Goal: Task Accomplishment & Management: Complete application form

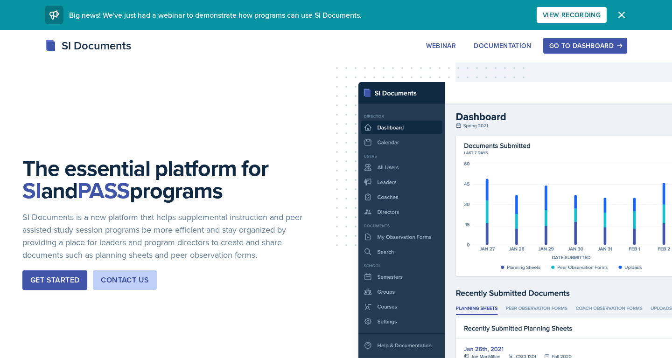
click at [617, 16] on icon "button" at bounding box center [621, 14] width 11 height 11
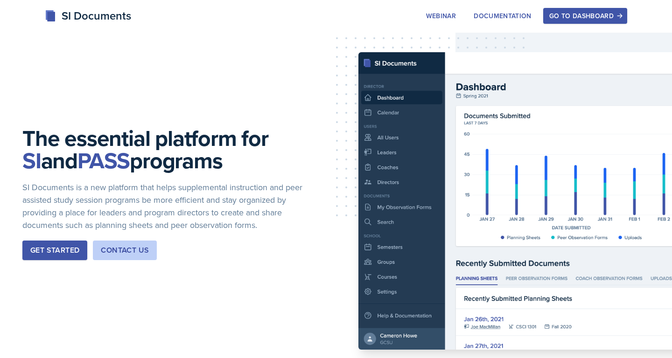
click at [610, 16] on div "Go to Dashboard" at bounding box center [585, 15] width 72 height 7
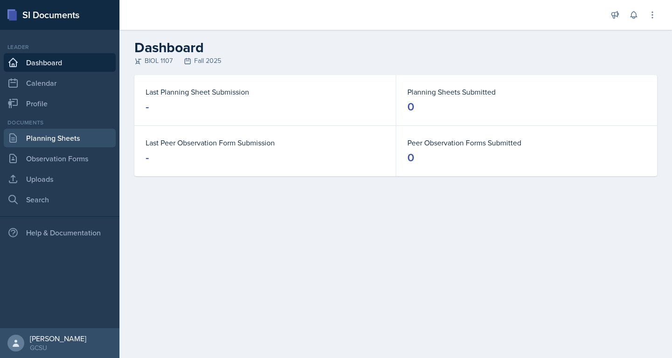
click at [42, 143] on link "Planning Sheets" at bounding box center [60, 138] width 112 height 19
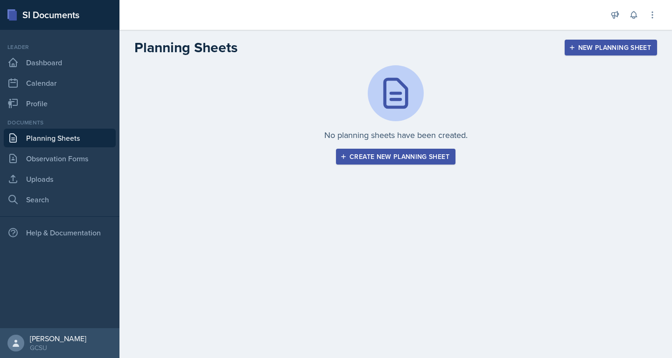
click at [396, 159] on div "Create new planning sheet" at bounding box center [395, 156] width 107 height 7
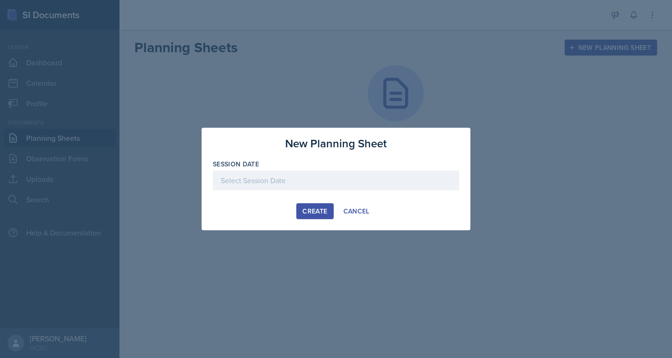
click at [349, 175] on div at bounding box center [336, 181] width 246 height 20
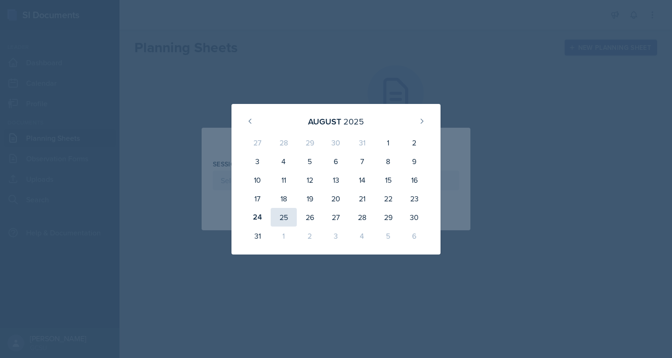
click at [288, 214] on div "25" at bounding box center [284, 217] width 26 height 19
type input "[DATE]"
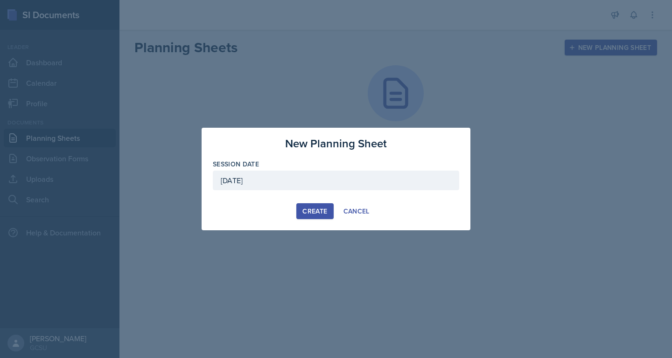
click at [314, 211] on div "Create" at bounding box center [314, 211] width 25 height 7
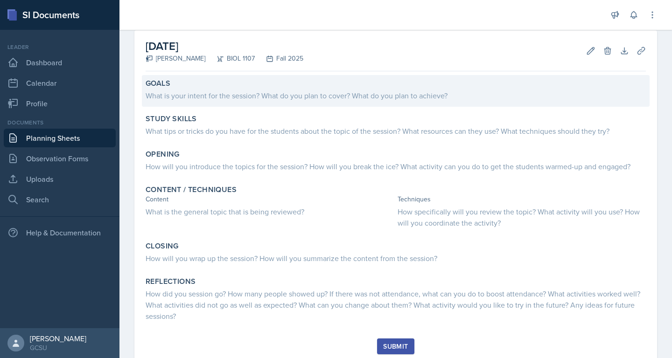
scroll to position [45, 0]
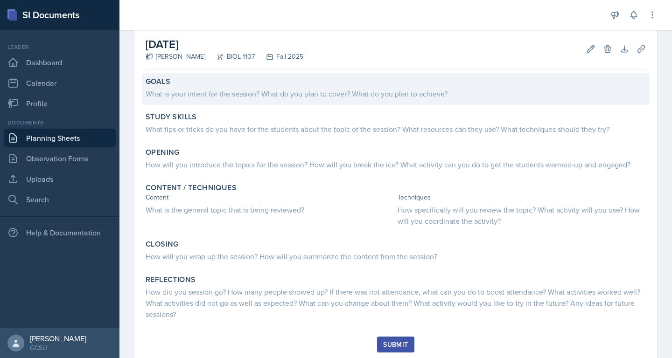
click at [275, 88] on div "What is your intent for the session? What do you plan to cover? What do you pla…" at bounding box center [396, 93] width 500 height 11
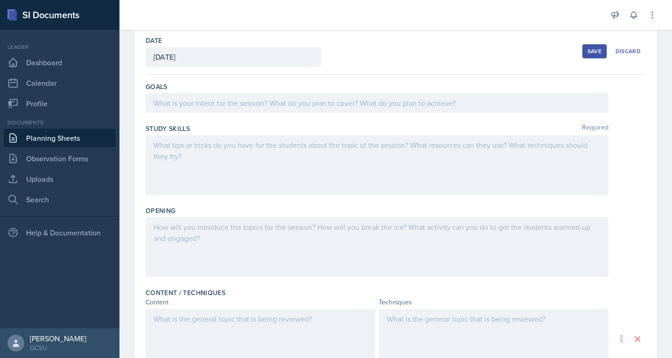
scroll to position [0, 0]
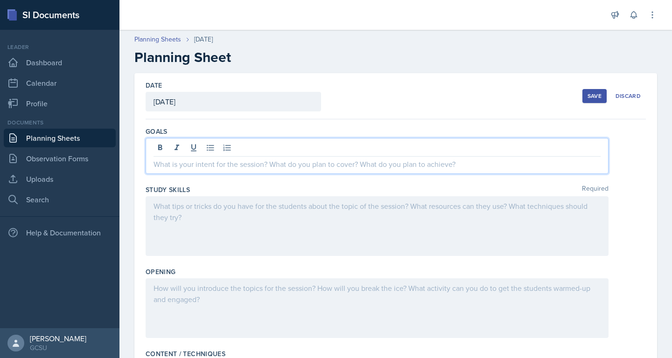
click at [494, 143] on div at bounding box center [377, 156] width 463 height 36
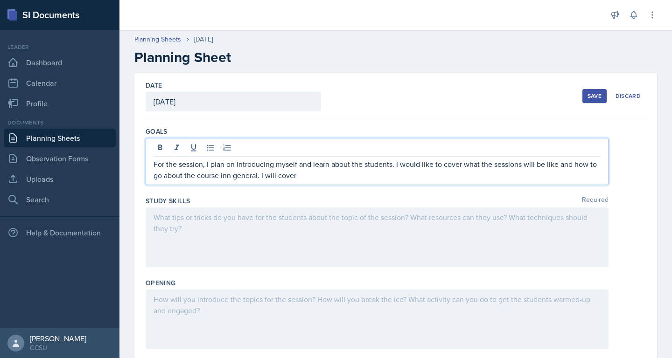
click at [400, 167] on p "For the session, I plan on introducing myself and learn about the students. I w…" at bounding box center [376, 170] width 447 height 22
click at [365, 178] on p "For the session, I plan on introducing myself and learn about the students. I w…" at bounding box center [376, 170] width 447 height 22
click at [230, 177] on p "For the session, I plan on introducing myself and learn about the students. I w…" at bounding box center [376, 170] width 447 height 22
click at [296, 174] on p "For the session, I plan on introducing myself and learn about the students. I w…" at bounding box center [376, 170] width 447 height 22
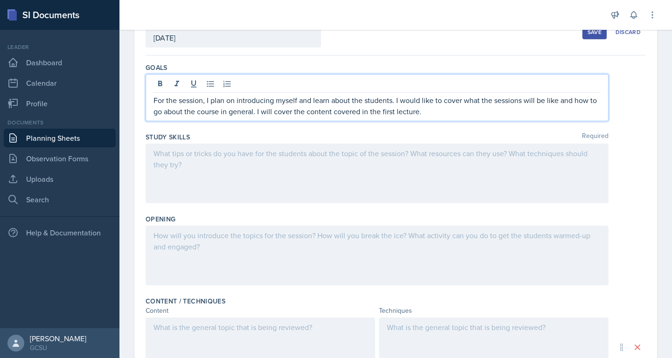
scroll to position [67, 0]
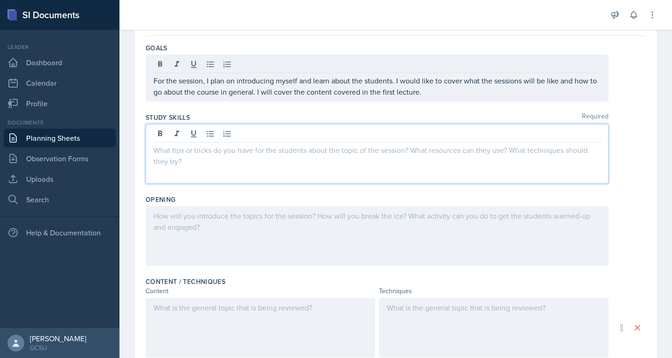
click at [443, 153] on p at bounding box center [376, 150] width 447 height 11
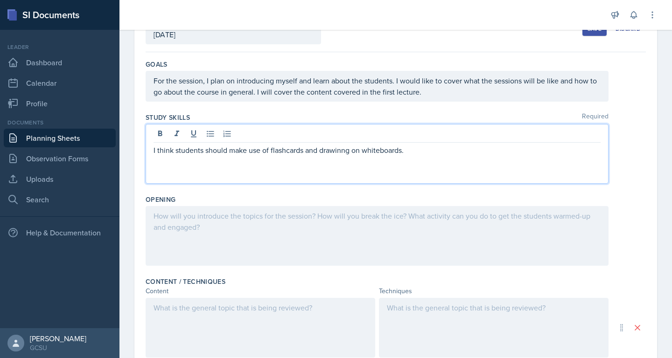
click at [340, 151] on p "I think students should make use of flashcards and drawinng on whiteboards." at bounding box center [376, 150] width 447 height 11
click at [435, 151] on p "I think students should make use of flashcards and drawing on whiteboards." at bounding box center [376, 150] width 447 height 11
click at [435, 151] on p "I think students should make use of flashcards and drawing on whiteboards. The …" at bounding box center [376, 150] width 447 height 11
click at [470, 150] on p "I think students should make use of flashcards and drawing on whiteboards. The …" at bounding box center [376, 150] width 447 height 11
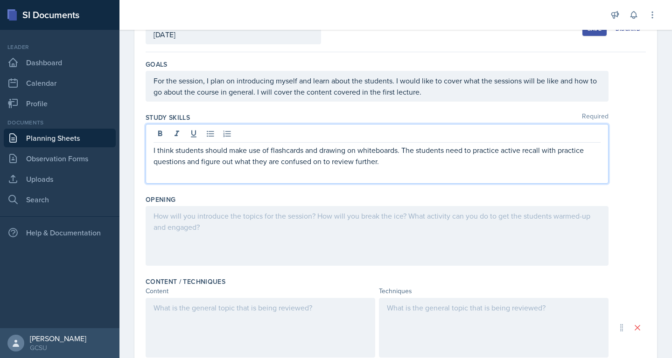
click at [460, 236] on div at bounding box center [377, 236] width 463 height 60
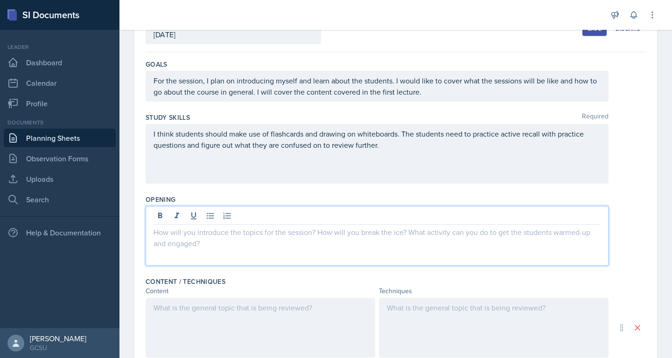
scroll to position [84, 0]
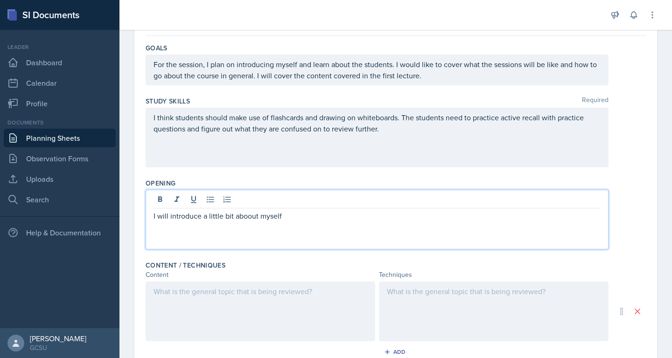
click at [249, 215] on p "I will introduce a little bit aboout myself" at bounding box center [376, 215] width 447 height 11
click at [300, 213] on p "I will introduce a little bit about myself" at bounding box center [376, 215] width 447 height 11
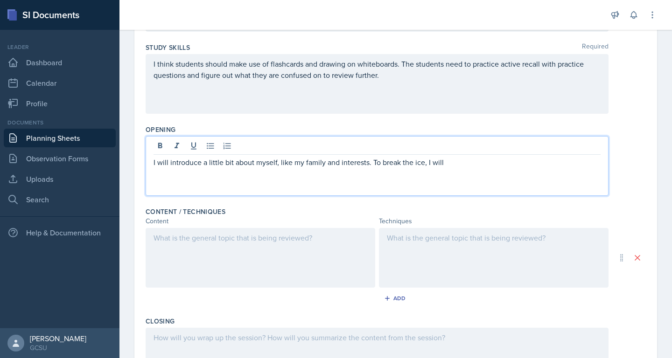
scroll to position [139, 0]
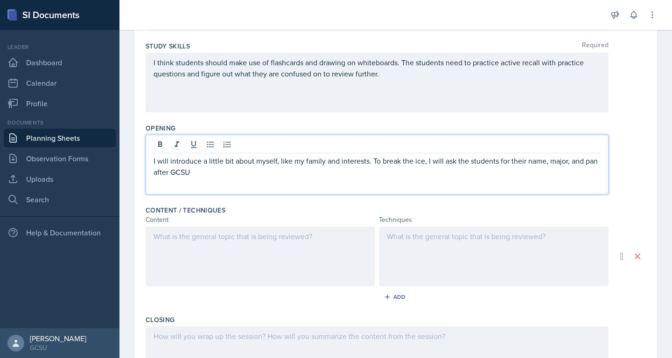
click at [588, 163] on p "I will introduce a little bit about myself, like my family and interests. To br…" at bounding box center [376, 166] width 447 height 22
click at [347, 173] on p "I will introduce a little bit about myself, like my family and interests. To br…" at bounding box center [376, 166] width 447 height 22
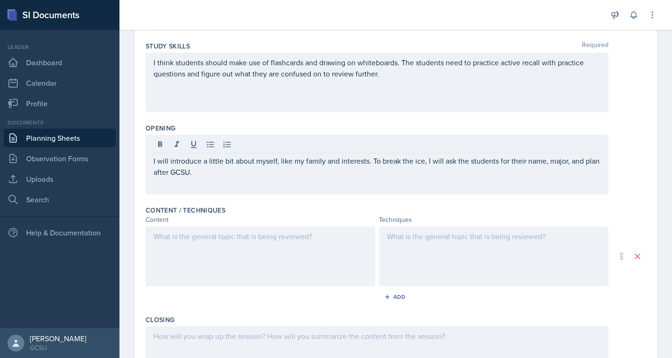
click at [320, 253] on div at bounding box center [261, 257] width 230 height 60
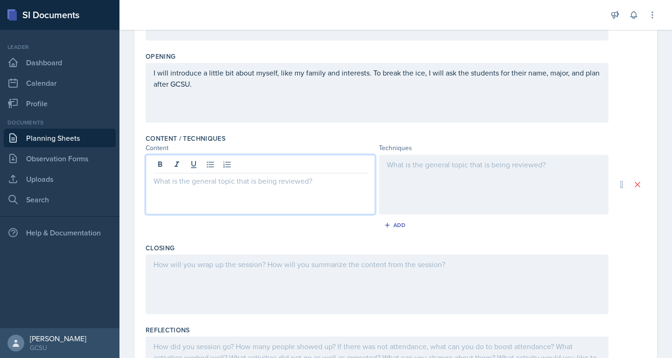
scroll to position [215, 0]
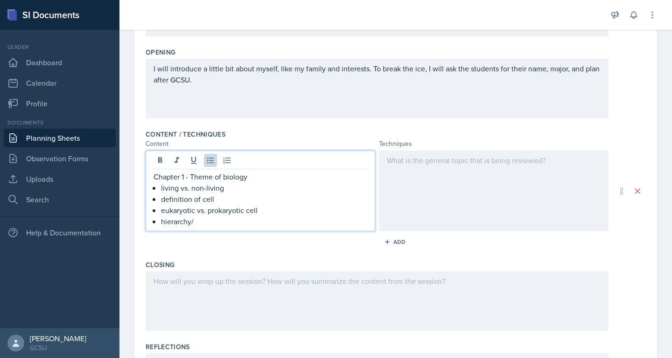
click at [161, 223] on p "hierarchy/" at bounding box center [264, 221] width 206 height 11
click at [232, 221] on p "biological hierarchy/" at bounding box center [264, 221] width 206 height 11
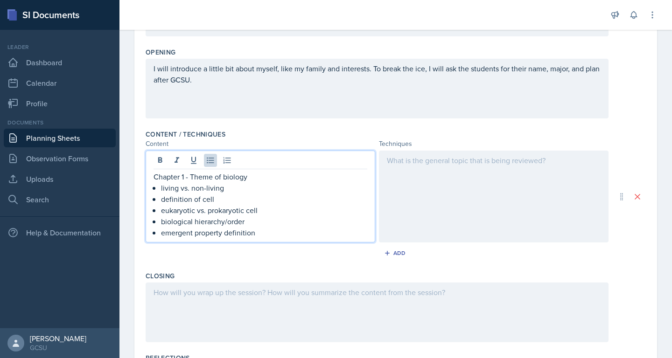
click at [209, 233] on p "emergent property definition" at bounding box center [264, 232] width 206 height 11
click at [269, 235] on p "emergent property definition" at bounding box center [264, 232] width 206 height 11
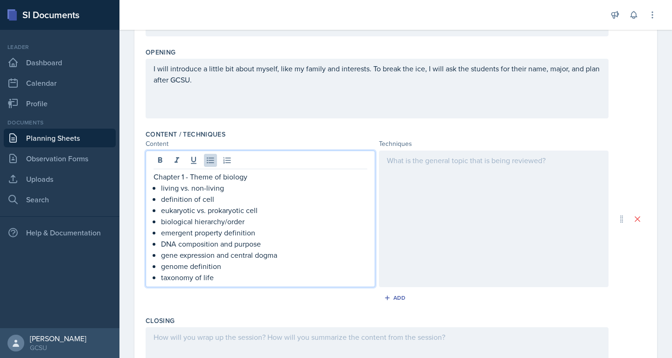
click at [221, 254] on p "gene expression and central dogma" at bounding box center [264, 255] width 206 height 11
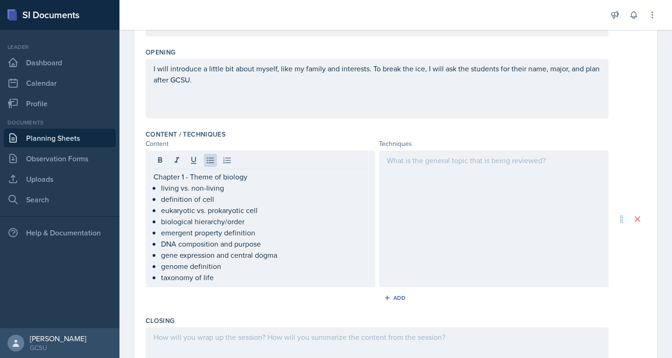
click at [427, 223] on div at bounding box center [494, 219] width 230 height 137
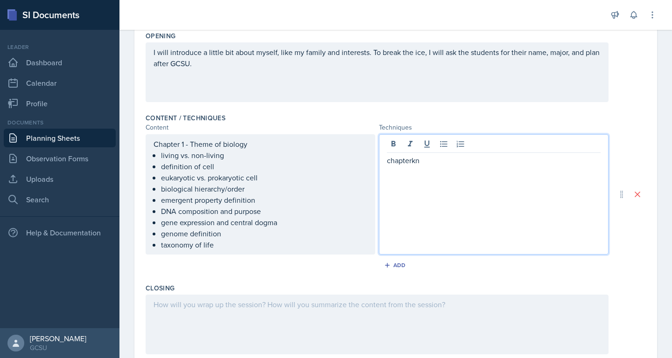
click at [632, 101] on div "I will introduce a little bit about myself, like my family and interests. To br…" at bounding box center [396, 72] width 500 height 60
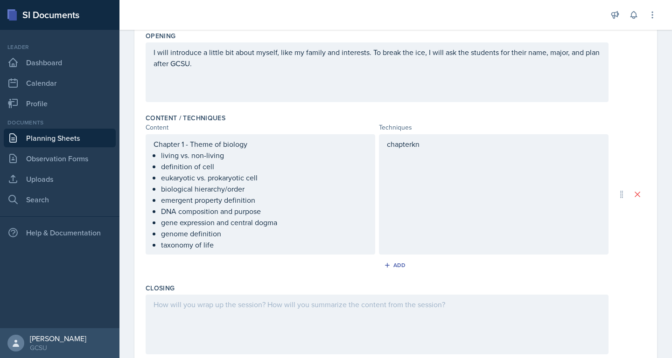
click at [445, 151] on div "chapterkn" at bounding box center [494, 194] width 230 height 120
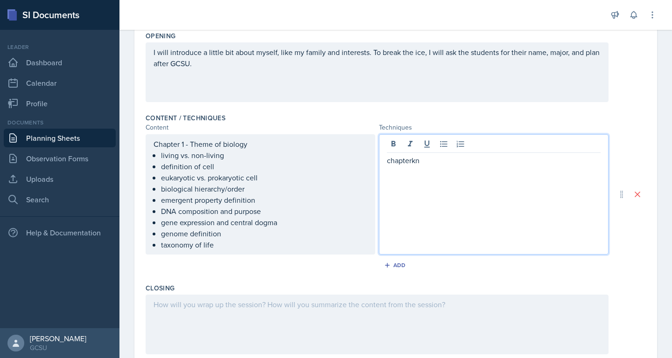
scroll to position [247, 0]
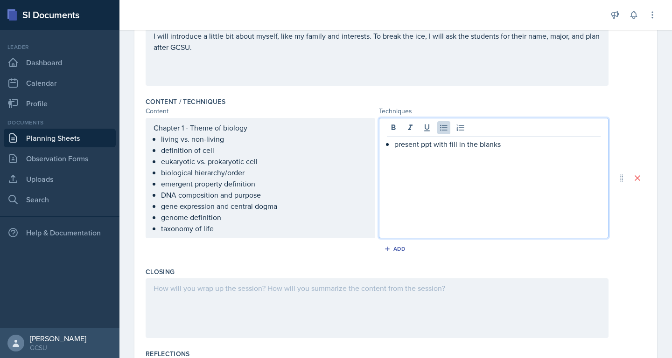
click at [434, 146] on p "present ppt with fill in the blanks" at bounding box center [497, 144] width 206 height 11
drag, startPoint x: 397, startPoint y: 147, endPoint x: 376, endPoint y: 147, distance: 20.5
click at [376, 147] on div "Chapter 1 - Theme of biology living vs. non-living definition of cell eukaryoti…" at bounding box center [377, 178] width 463 height 120
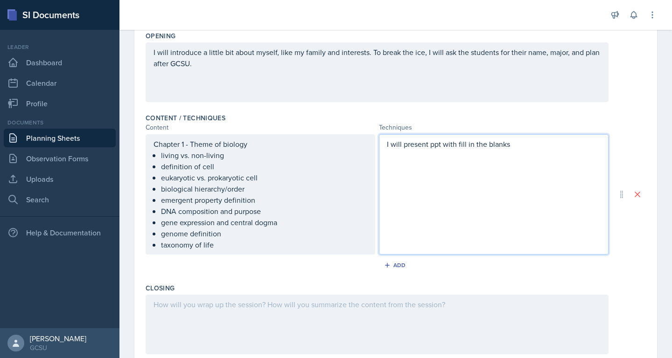
click at [431, 147] on p "I will present ppt with fill in the blanks" at bounding box center [494, 144] width 214 height 11
click at [535, 143] on p "I will present review ppt with fill in the blanks" at bounding box center [494, 144] width 214 height 11
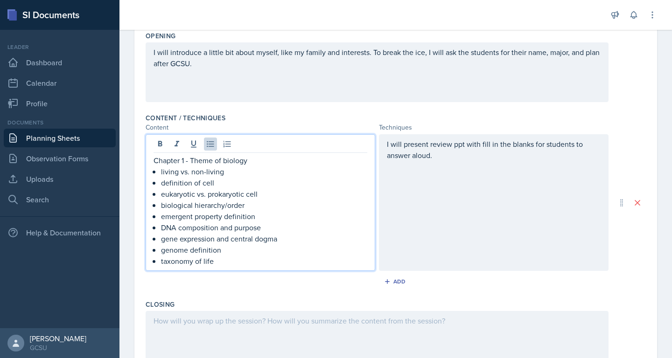
click at [231, 161] on div "Chapter 1 - Theme of biology living vs. non-living definition of cell eukaryoti…" at bounding box center [260, 211] width 214 height 112
click at [264, 197] on p "eukaryotic vs. prokaryotic cell" at bounding box center [264, 193] width 206 height 11
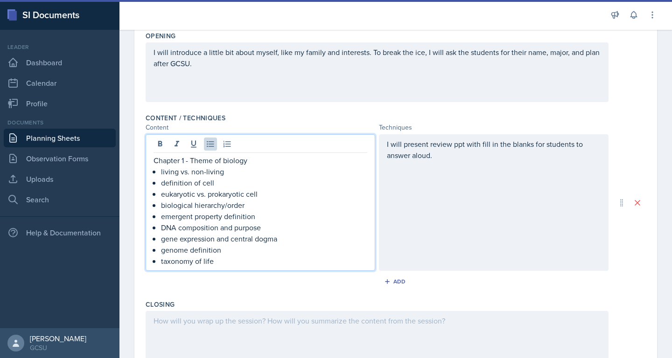
click at [447, 167] on div "I will present review ppt with fill in the blanks for students to answer aloud." at bounding box center [494, 202] width 230 height 137
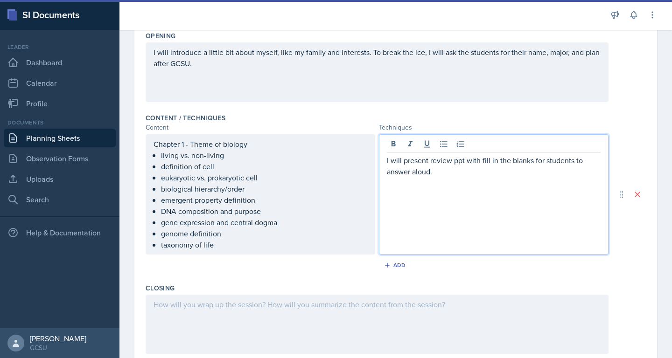
scroll to position [247, 0]
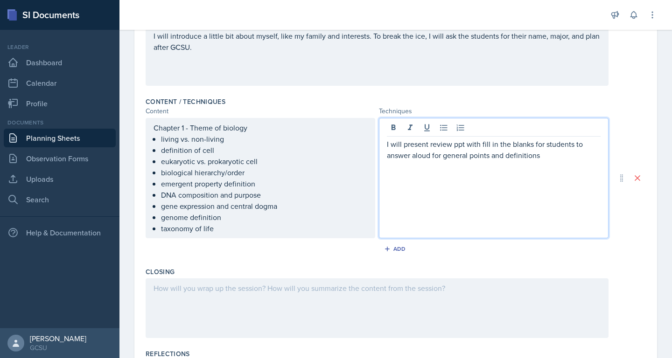
click at [476, 157] on p "I will present review ppt with fill in the blanks for students to answer aloud …" at bounding box center [494, 150] width 214 height 22
click at [539, 156] on p "I will present review ppt with fill in the blanks for students to answer aloud …" at bounding box center [494, 150] width 214 height 22
click at [388, 169] on p "I will present review ppt with fill in the blanks for students to answer aloud …" at bounding box center [494, 156] width 214 height 34
drag, startPoint x: 388, startPoint y: 169, endPoint x: 492, endPoint y: 167, distance: 104.5
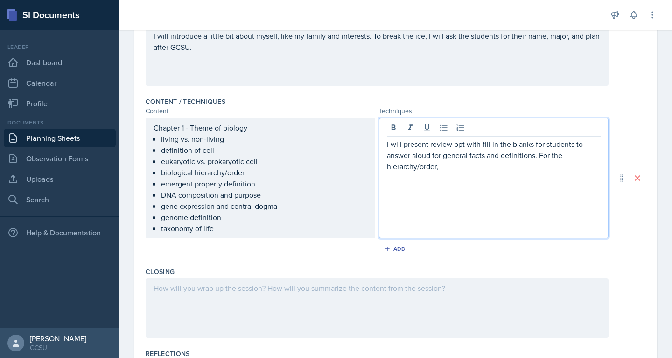
click at [490, 169] on p "I will present review ppt with fill in the blanks for students to answer aloud …" at bounding box center [494, 156] width 214 height 34
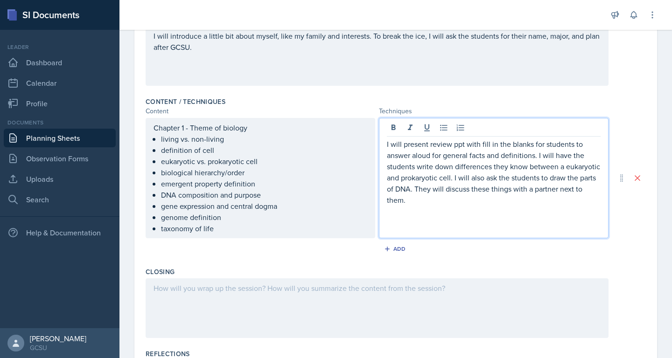
click at [521, 181] on p "I will present review ppt with fill in the blanks for students to answer aloud …" at bounding box center [494, 172] width 214 height 67
click at [512, 166] on p "I will present review ppt with fill in the blanks for students to answer aloud …" at bounding box center [494, 172] width 214 height 67
click at [489, 148] on p "I will present review ppt with fill in the blanks for students to answer aloud …" at bounding box center [494, 172] width 214 height 67
click at [496, 182] on p "I will present review ppt with fill in the blanks for students to answer aloud …" at bounding box center [494, 172] width 214 height 67
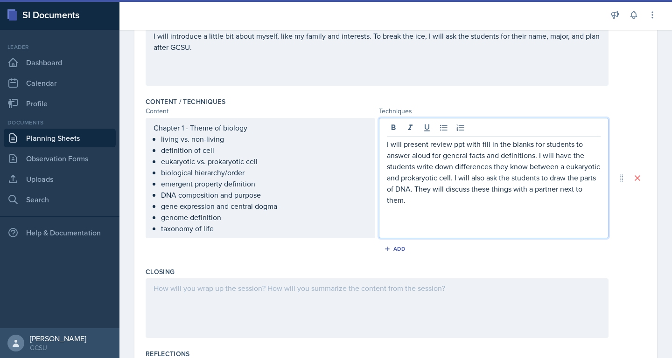
click at [491, 202] on p "I will present review ppt with fill in the blanks for students to answer aloud …" at bounding box center [494, 172] width 214 height 67
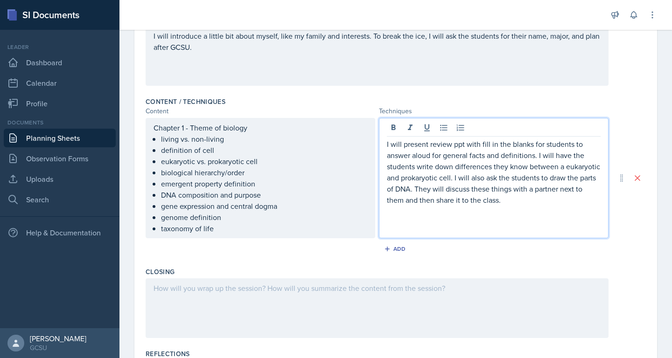
click at [471, 150] on p "I will present review ppt with fill in the blanks for students to answer aloud …" at bounding box center [494, 172] width 214 height 67
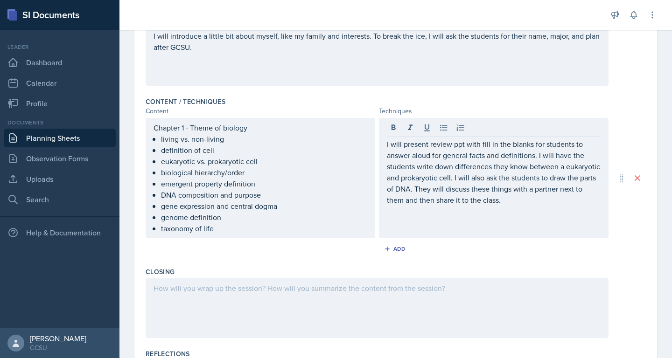
click at [356, 268] on div "Closing" at bounding box center [396, 271] width 500 height 9
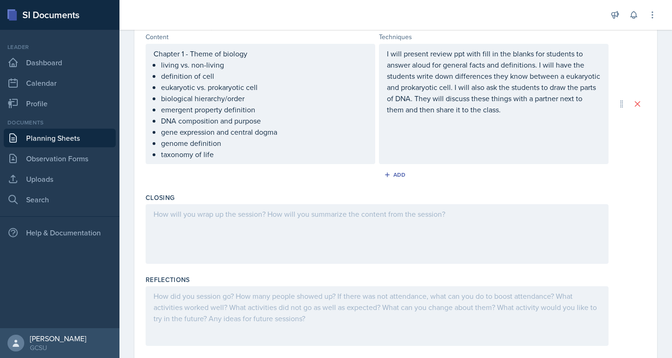
scroll to position [347, 0]
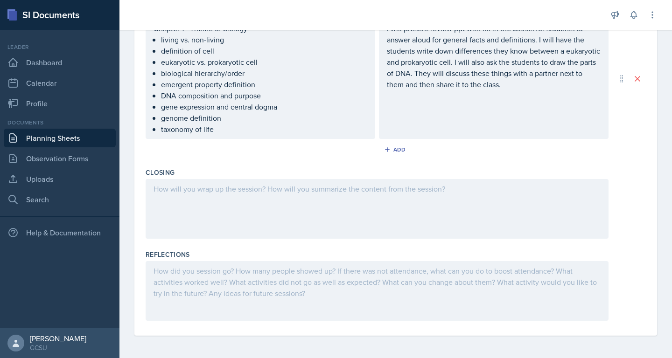
click at [470, 216] on div at bounding box center [377, 209] width 463 height 60
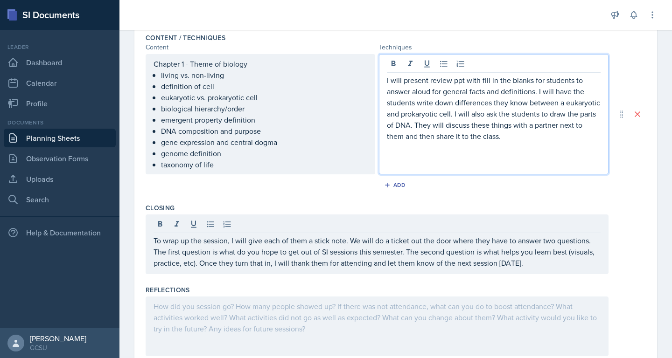
scroll to position [327, 0]
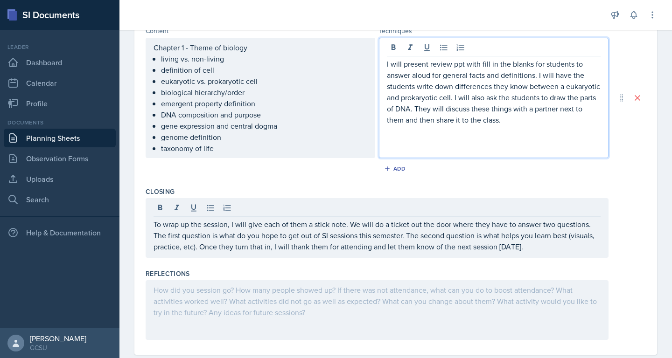
click at [495, 125] on p "I will present review ppt with fill in the blanks for students to answer aloud …" at bounding box center [494, 91] width 214 height 67
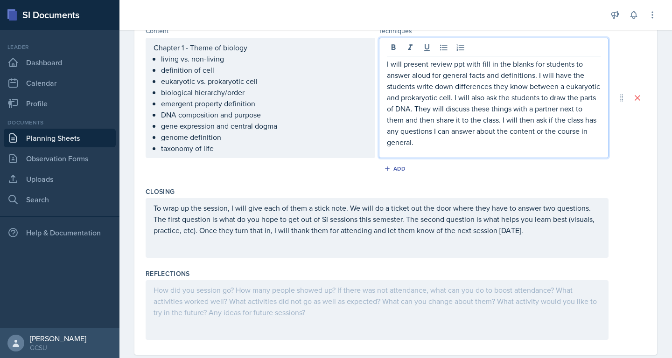
scroll to position [347, 0]
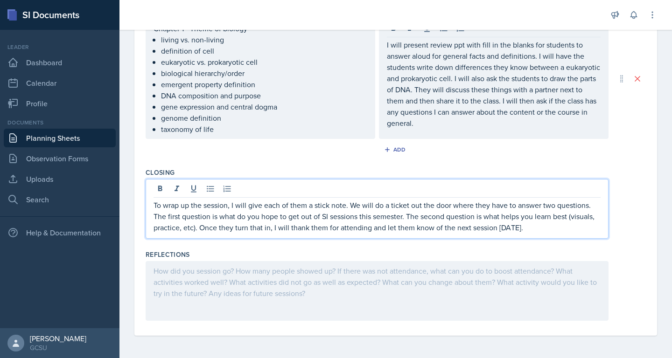
click at [514, 215] on p "To wrap up the session, I will give each of them a stick note. We will do a tic…" at bounding box center [376, 217] width 447 height 34
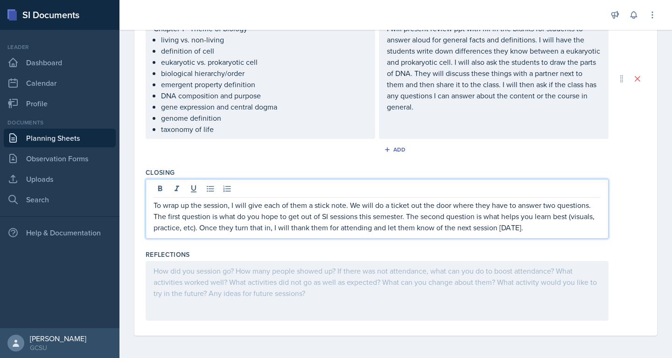
click at [552, 230] on p "To wrap up the session, I will give each of them a stick note. We will do a tic…" at bounding box center [376, 217] width 447 height 34
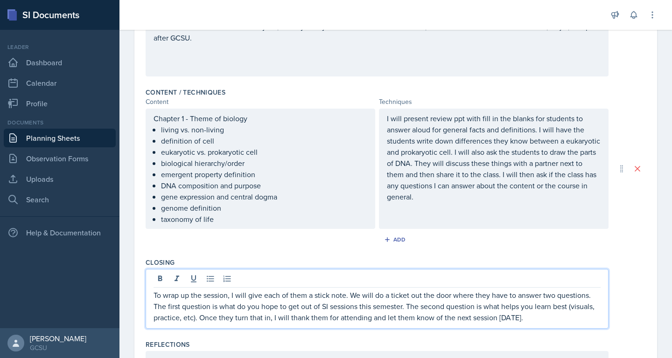
scroll to position [273, 0]
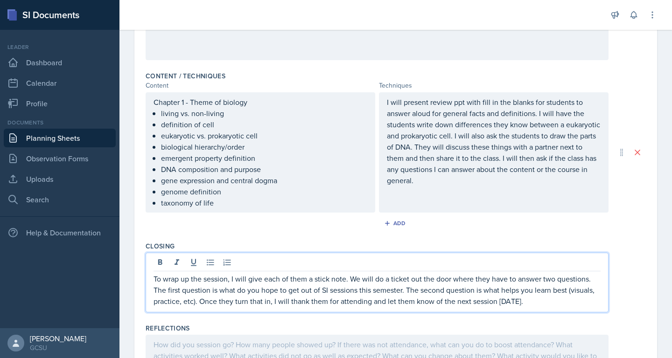
click at [451, 168] on p "I will present review ppt with fill in the blanks for students to answer aloud …" at bounding box center [494, 142] width 214 height 90
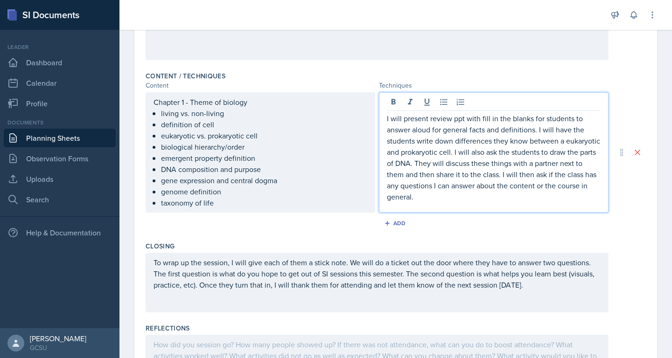
click at [443, 206] on div "I will present review ppt with fill in the blanks for students to answer aloud …" at bounding box center [494, 152] width 230 height 120
click at [437, 194] on p "I will present review ppt with fill in the blanks for students to answer aloud …" at bounding box center [494, 158] width 214 height 90
click at [451, 169] on p "I will present review ppt with fill in the blanks for students to answer aloud …" at bounding box center [494, 158] width 214 height 90
click at [483, 176] on p "I will present review ppt with fill in the blanks for students to answer aloud …" at bounding box center [494, 158] width 214 height 90
click at [514, 232] on div "Add" at bounding box center [396, 225] width 500 height 18
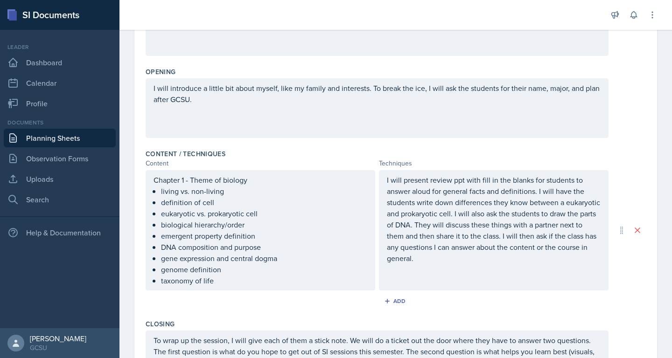
scroll to position [347, 0]
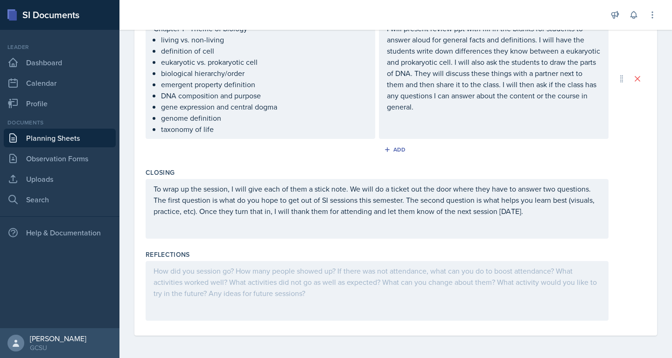
click at [417, 203] on p "To wrap up the session, I will give each of them a stick note. We will do a tic…" at bounding box center [376, 200] width 447 height 34
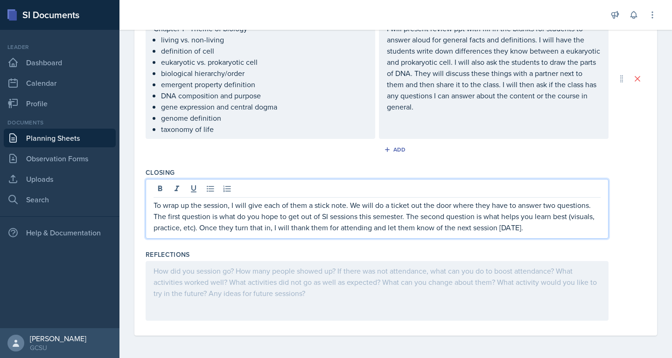
click at [549, 230] on p "To wrap up the session, I will give each of them a stick note. We will do a tic…" at bounding box center [376, 217] width 447 height 34
click at [513, 223] on p "To wrap up the session, I will give each of them a stick note. We will do a tic…" at bounding box center [376, 217] width 447 height 34
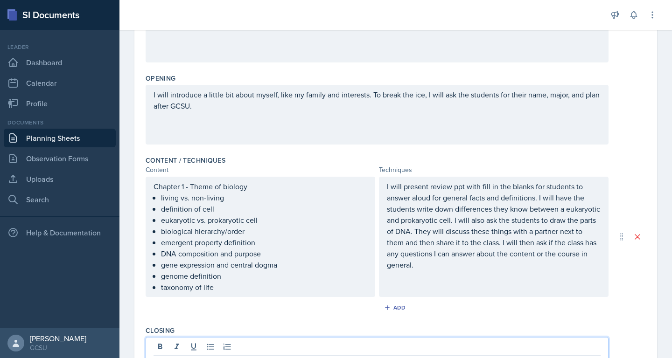
scroll to position [174, 0]
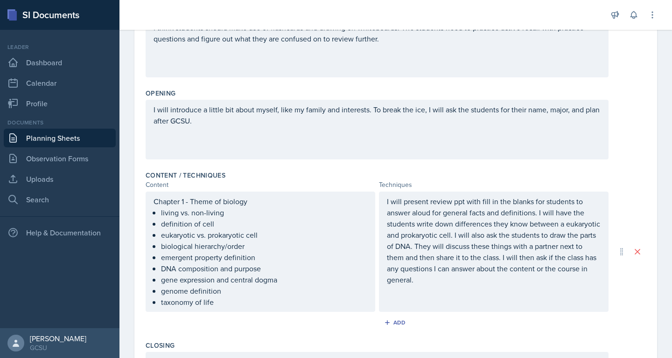
click at [371, 178] on div "Content / Techniques" at bounding box center [396, 175] width 500 height 9
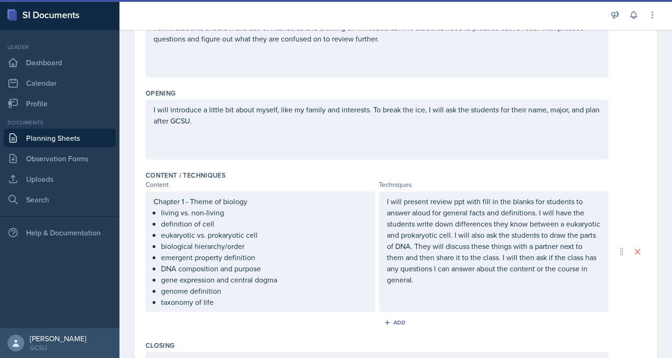
scroll to position [0, 0]
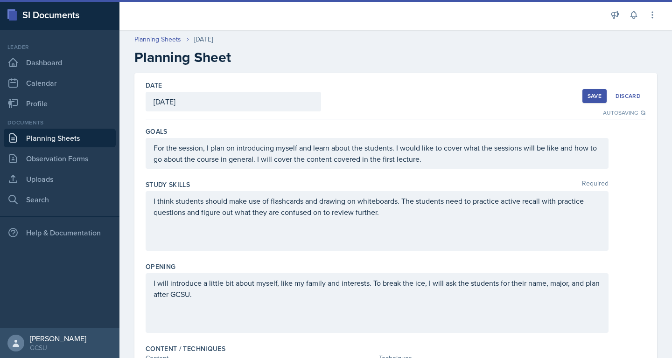
click at [596, 96] on div "Save" at bounding box center [594, 95] width 14 height 7
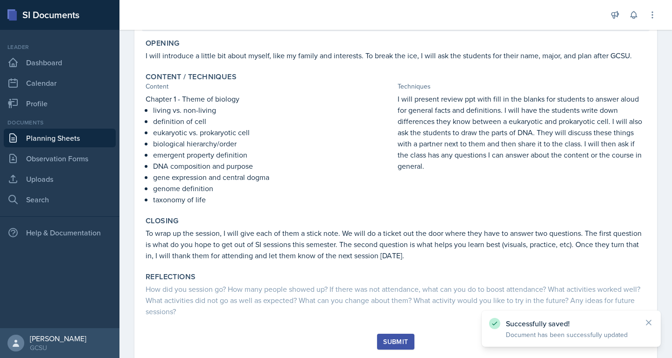
scroll to position [198, 0]
